Goal: Transaction & Acquisition: Purchase product/service

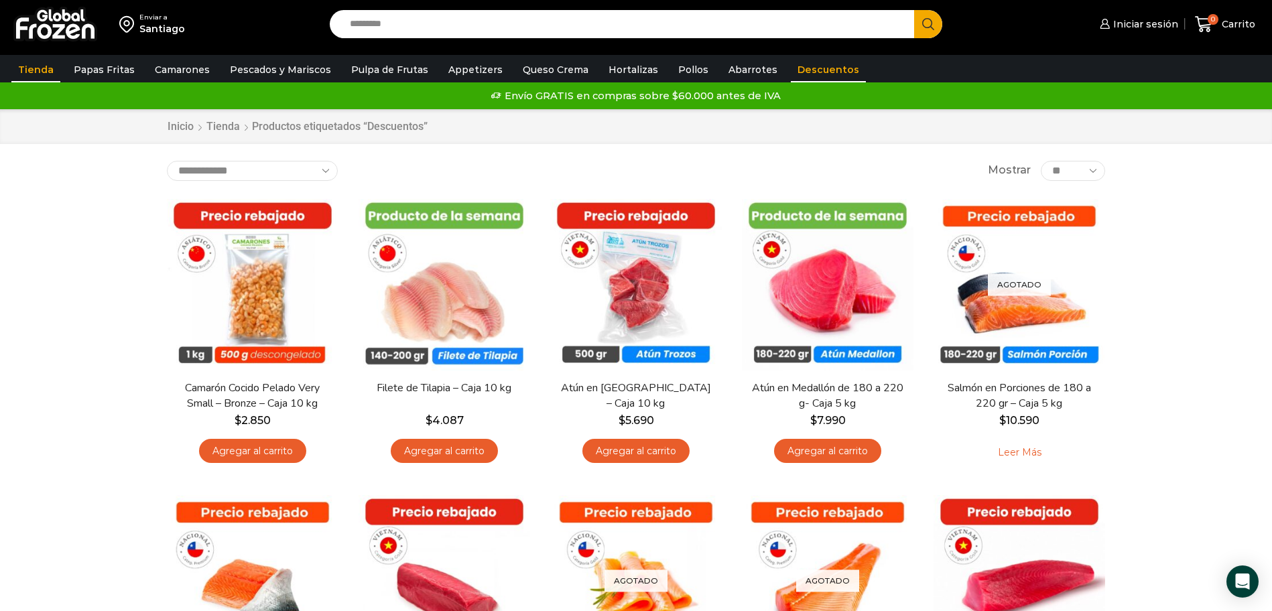
click at [30, 74] on link "Tienda" at bounding box center [35, 69] width 49 height 25
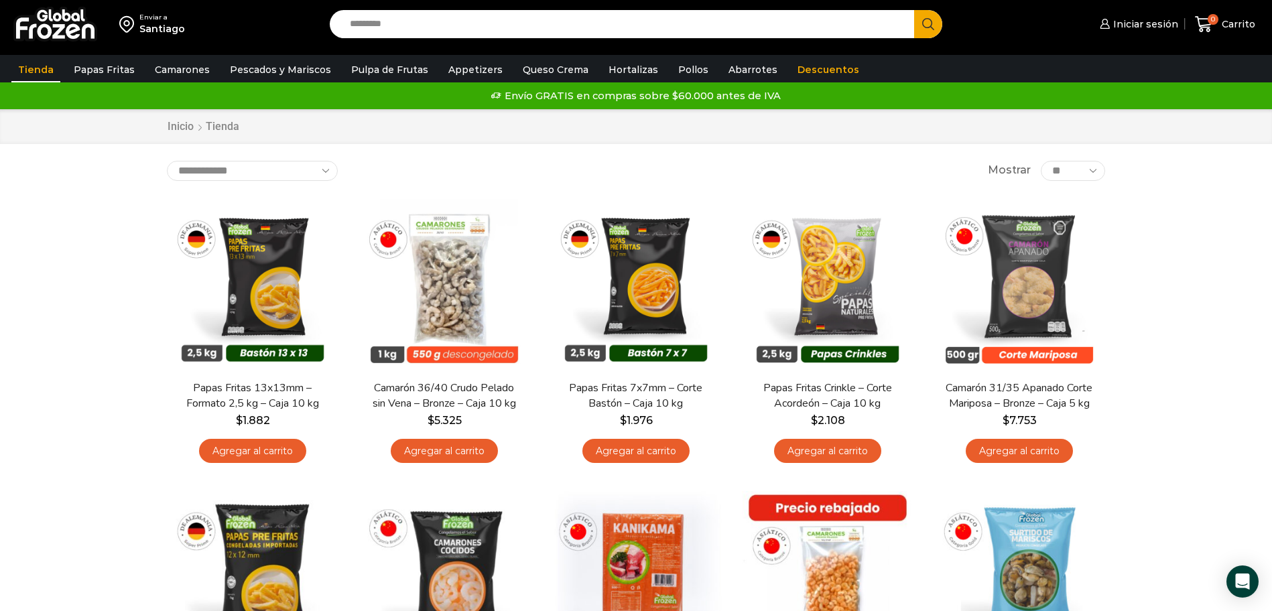
click at [389, 21] on input "Search input" at bounding box center [625, 24] width 564 height 28
type input "*"
type input "*****"
click at [914, 10] on button "Search" at bounding box center [928, 24] width 28 height 28
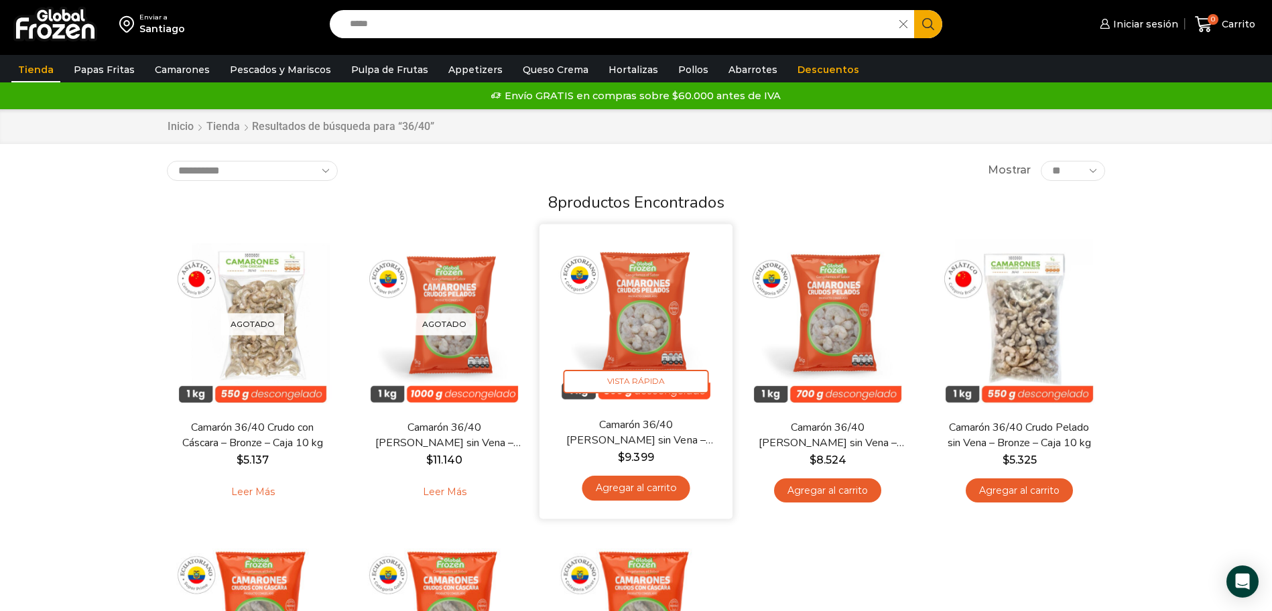
click at [628, 339] on img at bounding box center [636, 320] width 173 height 173
